Goal: Information Seeking & Learning: Learn about a topic

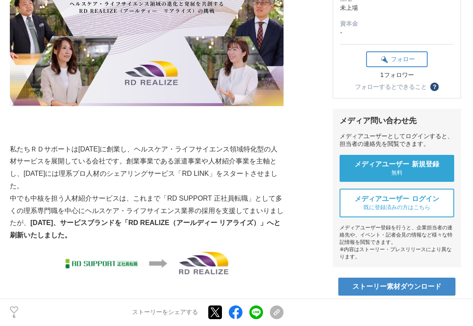
click at [139, 199] on p "中でも中核を担う人材紹介サービスは、これまで「RD SUPPORT 正社員転職」として多くの理系専門職を中心にヘルスケア・ライフサイエンス業界の採用を支援して…" at bounding box center [147, 217] width 274 height 49
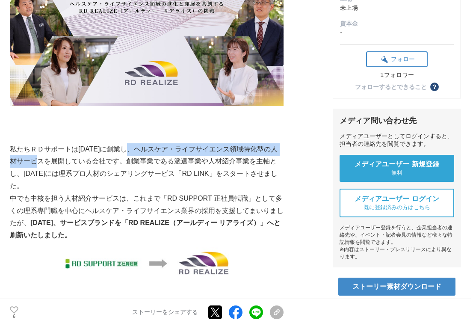
drag, startPoint x: 137, startPoint y: 146, endPoint x: 45, endPoint y: 161, distance: 92.8
click at [45, 161] on p "私たちＲＤサポートは[DATE]に創業し、ヘルスケア・ライフサイエンス領域特化型の⼈材サービスを展開している会社です。創業事業である派遣事業や人材紹介事業を主…" at bounding box center [147, 167] width 274 height 49
copy p "ヘルスケア・ライフサイエンス領域特化型の⼈材サービス"
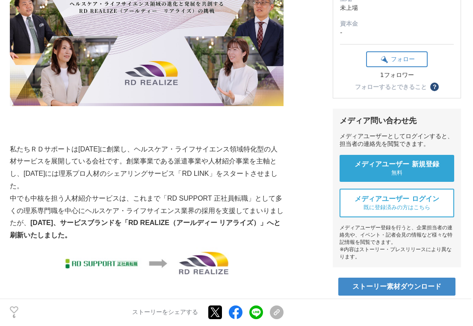
click at [130, 183] on p "私たちＲＤサポートは[DATE]に創業し、ヘルスケア・ライフサイエンス領域特化型の⼈材サービスを展開している会社です。創業事業である派遣事業や人材紹介事業を主…" at bounding box center [147, 167] width 274 height 49
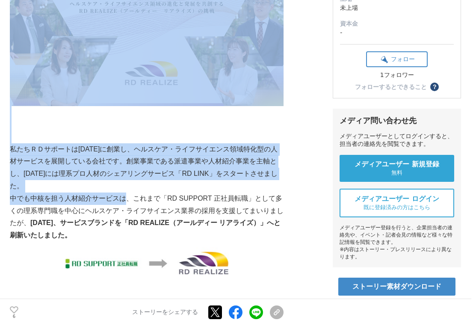
drag, startPoint x: 9, startPoint y: 199, endPoint x: 140, endPoint y: 195, distance: 130.6
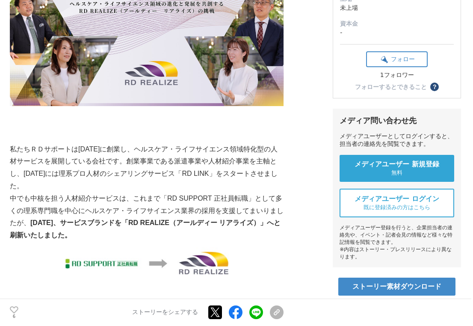
drag, startPoint x: 203, startPoint y: 210, endPoint x: 232, endPoint y: 202, distance: 29.2
click at [204, 210] on p "中でも中核を担う人材紹介サービスは、これまで「RD SUPPORT 正社員転職」として多くの理系専門職を中心にヘルスケア・ライフサイエンス業界の採用を支援して…" at bounding box center [147, 217] width 274 height 49
click at [280, 196] on p "中でも中核を担う人材紹介サービスは、これまで「RD SUPPORT 正社員転職」として多くの理系専門職を中心にヘルスケア・ライフサイエンス業界の採用を支援して…" at bounding box center [147, 217] width 274 height 49
click at [200, 208] on p "中でも中核を担う人材紹介サービスは、これまで「RD SUPPORT 正社員転職」として多くの理系専門職を中心にヘルスケア・ライフサイエンス業界の採用を支援して…" at bounding box center [147, 217] width 274 height 49
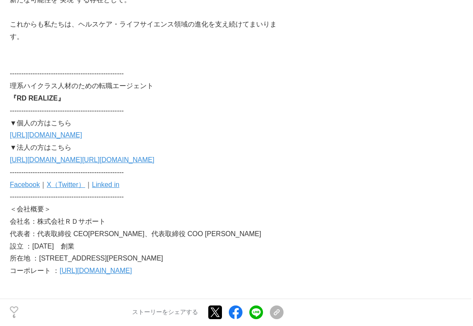
scroll to position [1998, 0]
